Goal: Use online tool/utility: Utilize a website feature to perform a specific function

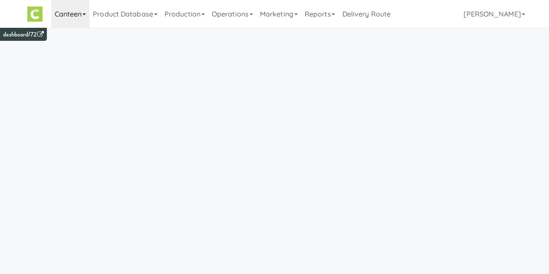
click at [70, 16] on link "Canteen" at bounding box center [70, 14] width 39 height 28
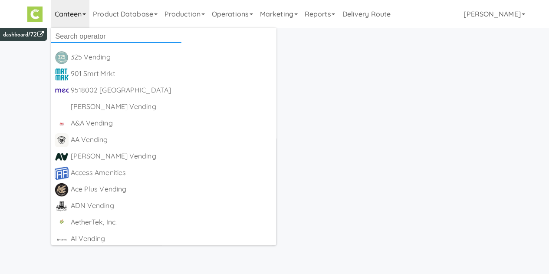
click at [74, 33] on input "text" at bounding box center [116, 36] width 130 height 13
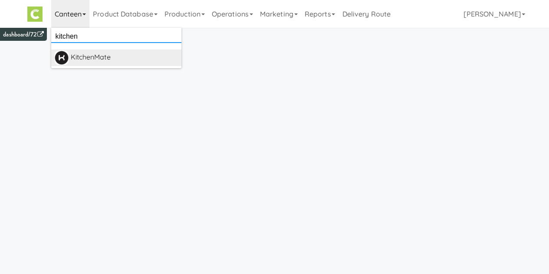
type input "kitchen"
click at [99, 62] on div "KitchenMate" at bounding box center [124, 57] width 107 height 13
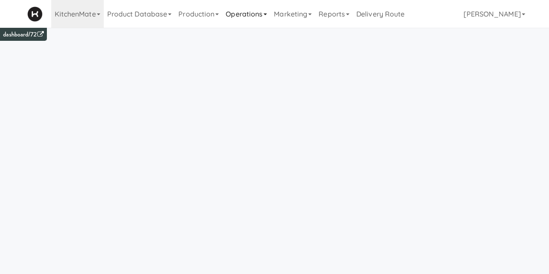
click at [255, 14] on link "Operations" at bounding box center [246, 14] width 48 height 28
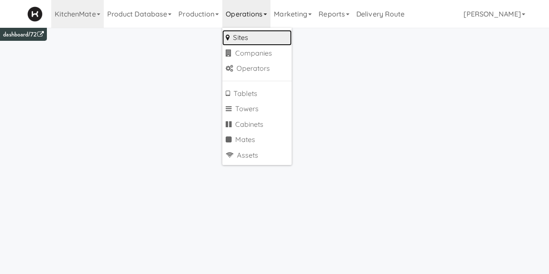
click at [252, 36] on link "Sites" at bounding box center [256, 38] width 69 height 16
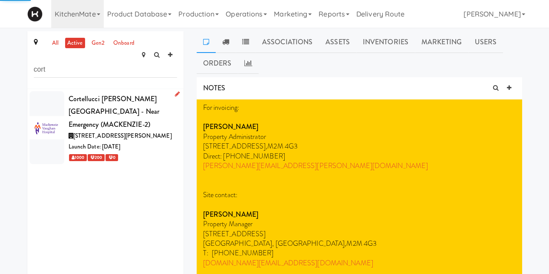
type input "cort"
click at [122, 131] on div "3200 Major MacKenzie Dr W, Vaughan ON" at bounding box center [123, 136] width 109 height 11
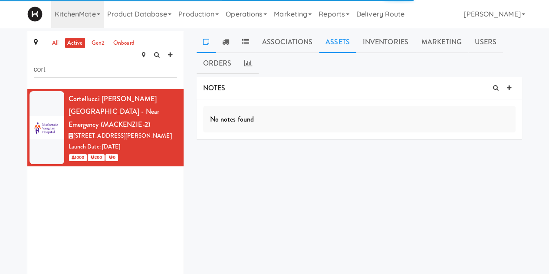
click at [334, 48] on link "Assets" at bounding box center [337, 42] width 37 height 22
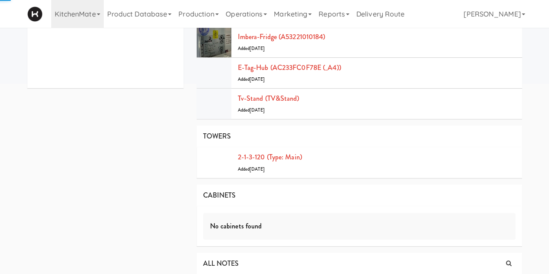
scroll to position [240, 0]
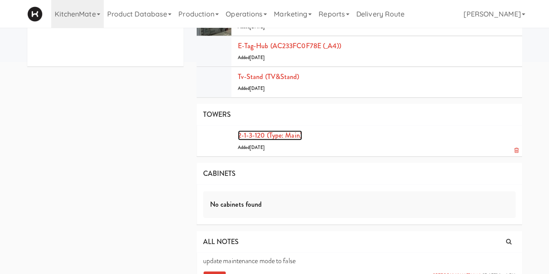
click at [290, 133] on link "2-1-3-120 (type: main)" at bounding box center [270, 135] width 64 height 10
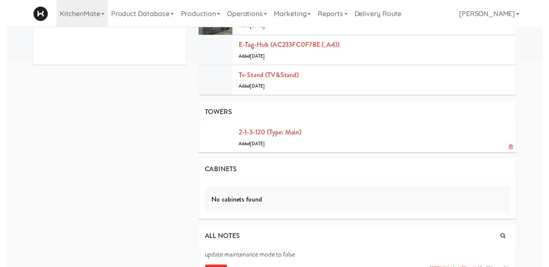
scroll to position [28, 0]
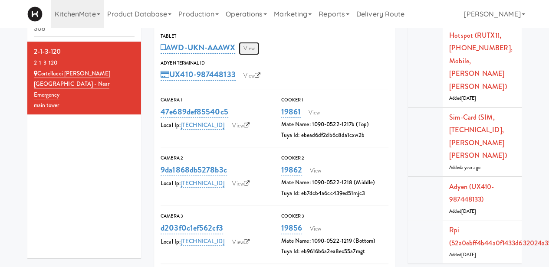
click at [254, 52] on link "View" at bounding box center [249, 48] width 20 height 13
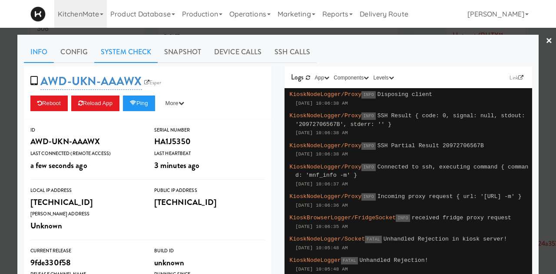
click at [135, 51] on link "System Check" at bounding box center [125, 52] width 63 height 22
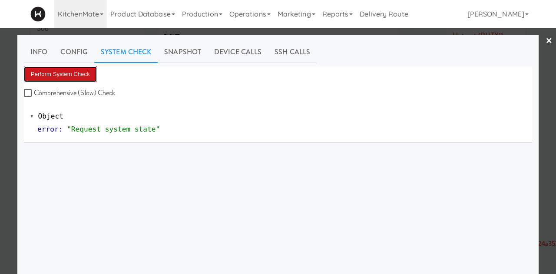
click at [59, 74] on button "Perform System Check" at bounding box center [60, 74] width 73 height 16
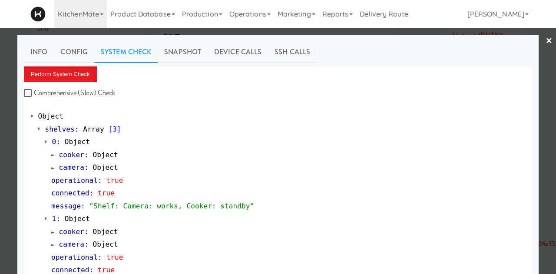
click at [545, 33] on link "×" at bounding box center [548, 41] width 7 height 27
